Goal: Use online tool/utility: Utilize a website feature to perform a specific function

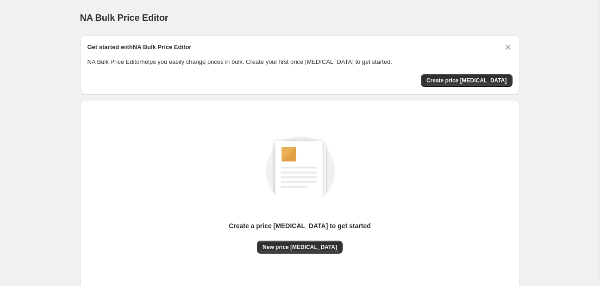
scroll to position [60, 0]
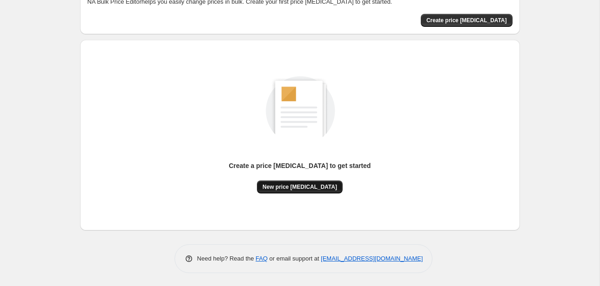
click at [316, 190] on button "New price change job" at bounding box center [300, 187] width 86 height 13
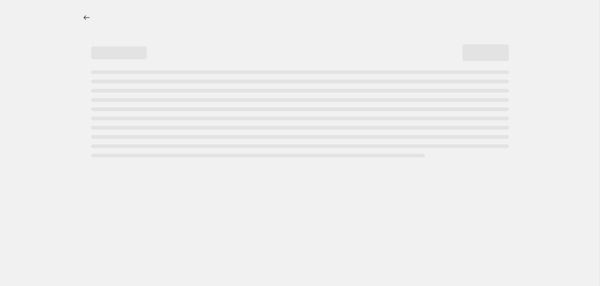
select select "percentage"
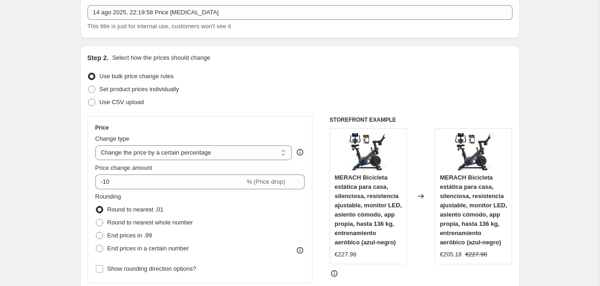
scroll to position [146, 0]
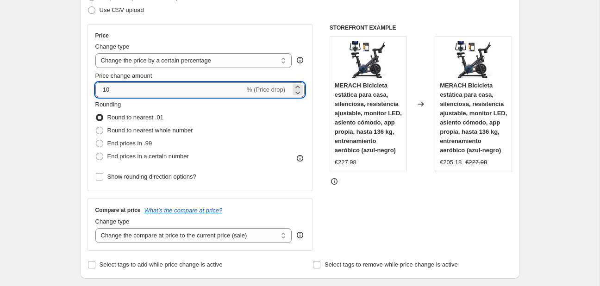
click at [222, 89] on input "-10" at bounding box center [170, 89] width 150 height 15
type input "-1"
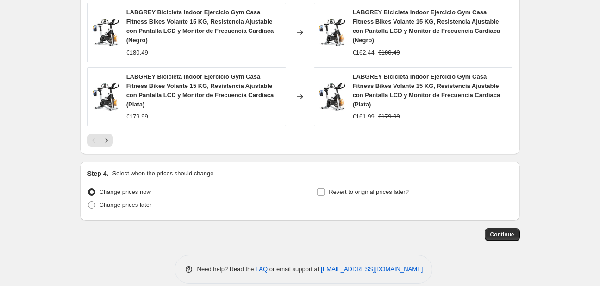
scroll to position [736, 0]
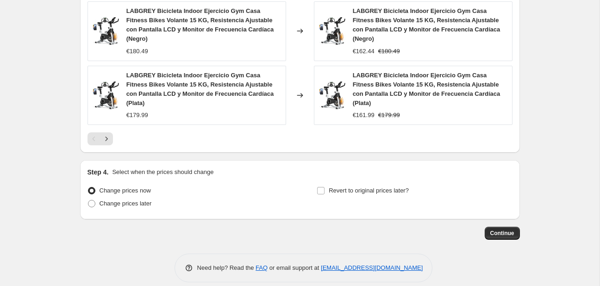
type input "-30"
click at [483, 227] on div "Continue" at bounding box center [300, 233] width 440 height 13
click at [488, 227] on button "Continue" at bounding box center [502, 233] width 35 height 13
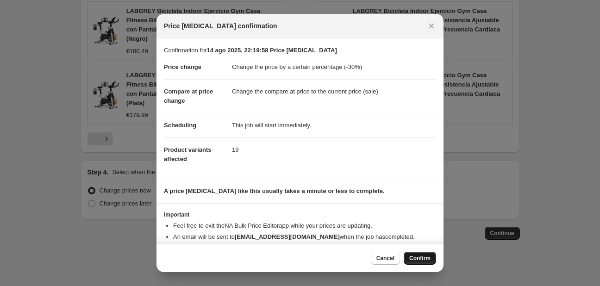
click at [417, 258] on span "Confirm" at bounding box center [419, 258] width 21 height 7
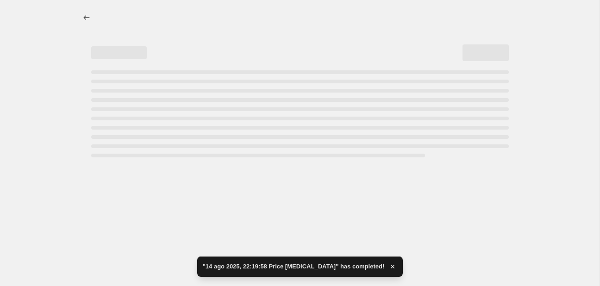
select select "percentage"
